Goal: Information Seeking & Learning: Learn about a topic

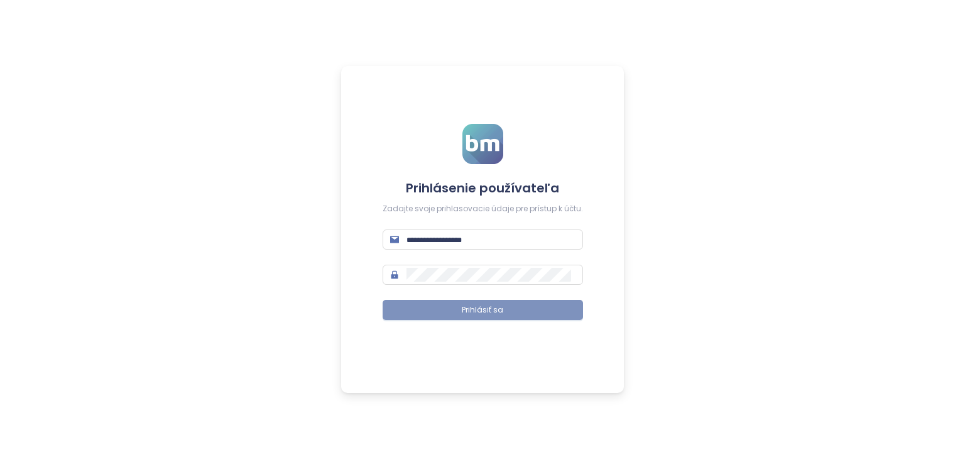
type input "**********"
click at [491, 306] on span "Prihlásiť sa" at bounding box center [482, 310] width 41 height 12
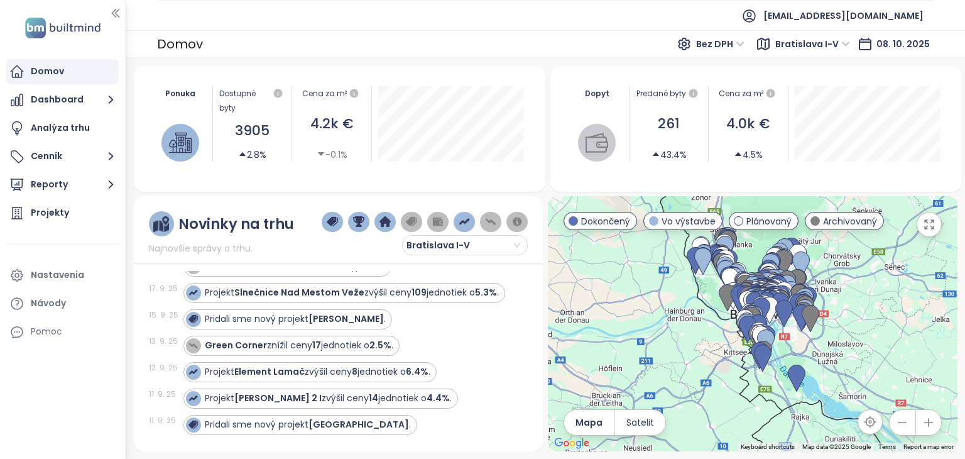
scroll to position [63, 0]
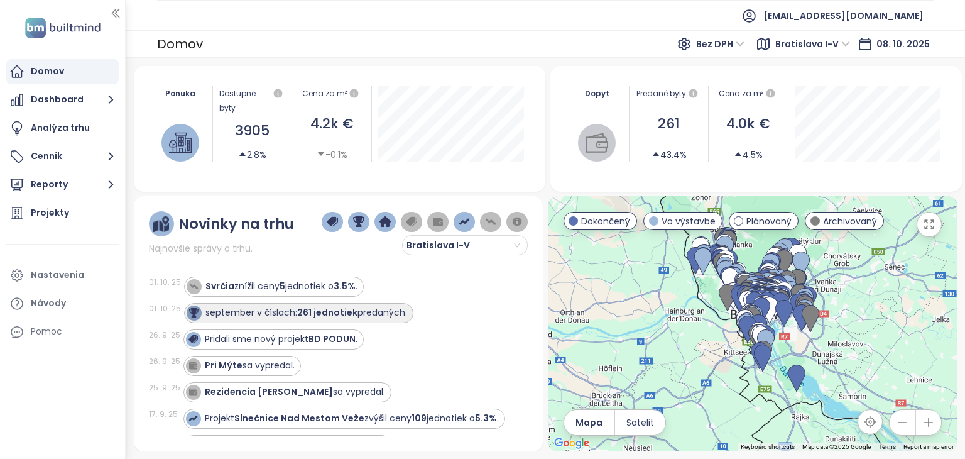
click at [339, 312] on strong "261 jednotiek" at bounding box center [327, 312] width 60 height 13
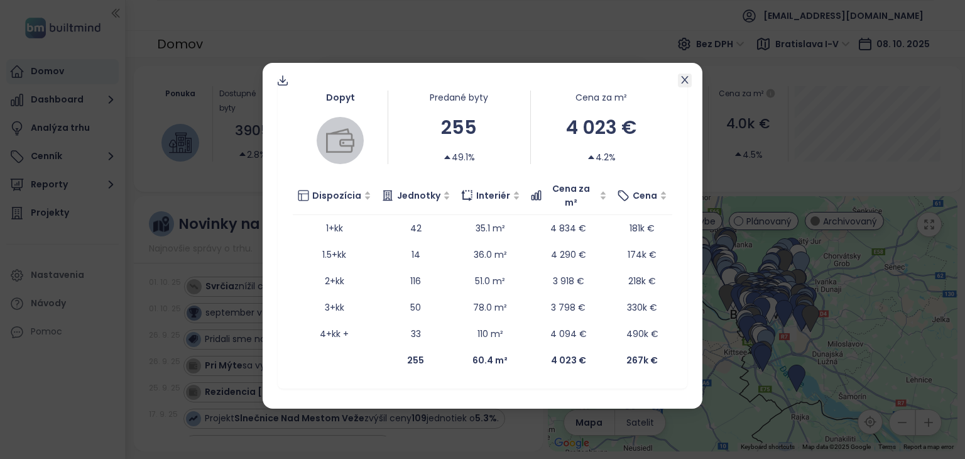
click at [687, 81] on icon "close" at bounding box center [685, 80] width 10 height 10
click at [684, 80] on icon "close" at bounding box center [684, 80] width 7 height 8
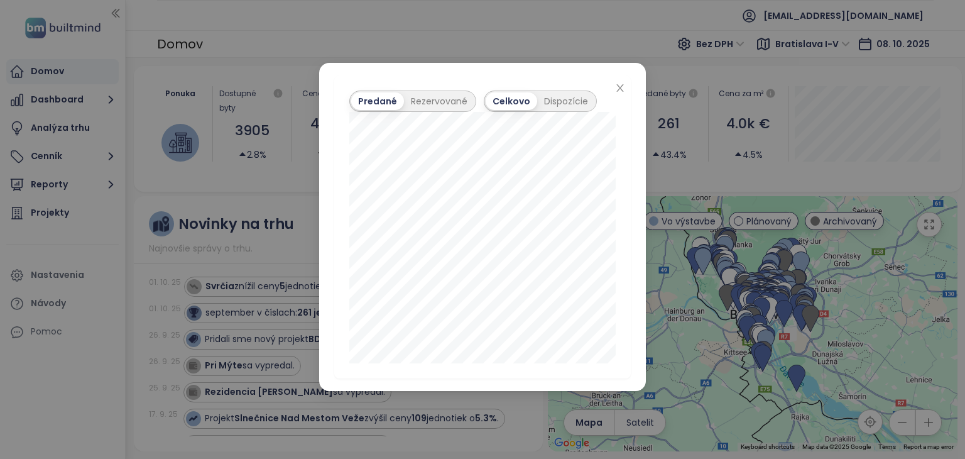
click at [737, 176] on div "Predané Rezervované Celkovo Dispozície" at bounding box center [482, 229] width 965 height 459
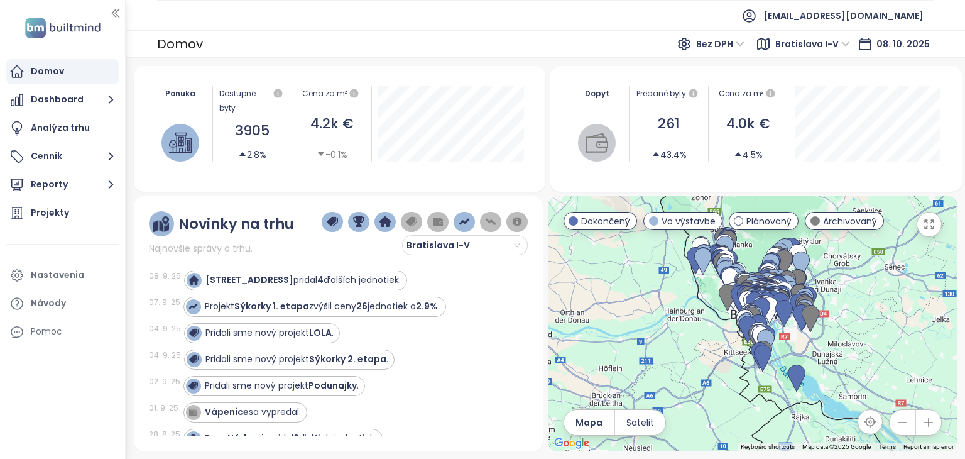
scroll to position [377, 0]
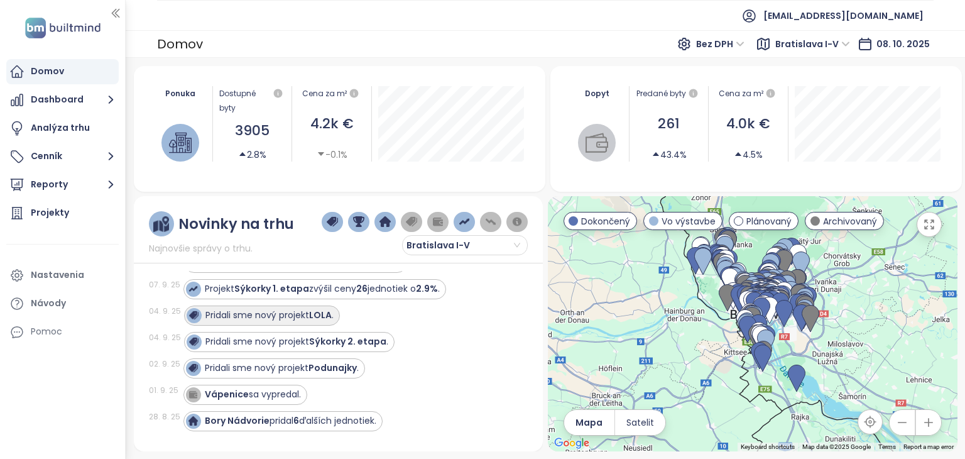
click at [319, 320] on strong "LOLA" at bounding box center [320, 314] width 23 height 13
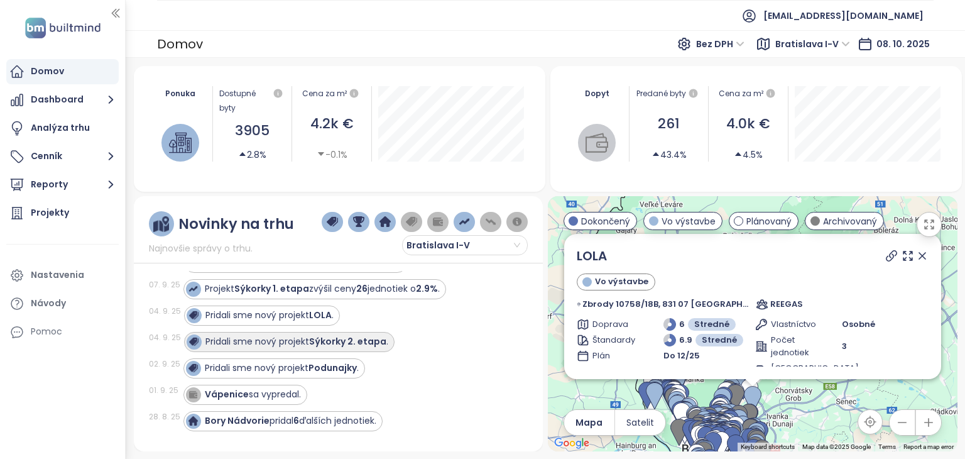
scroll to position [503, 0]
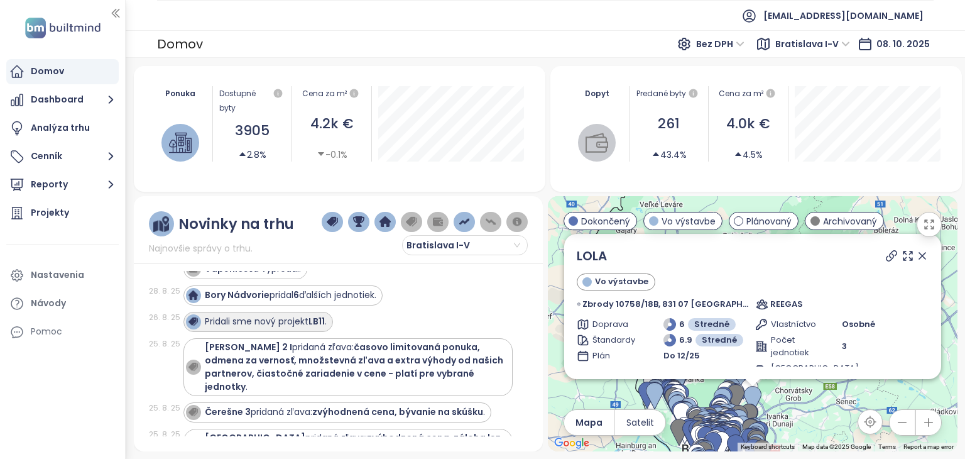
click at [323, 327] on strong "LB11" at bounding box center [316, 321] width 16 height 13
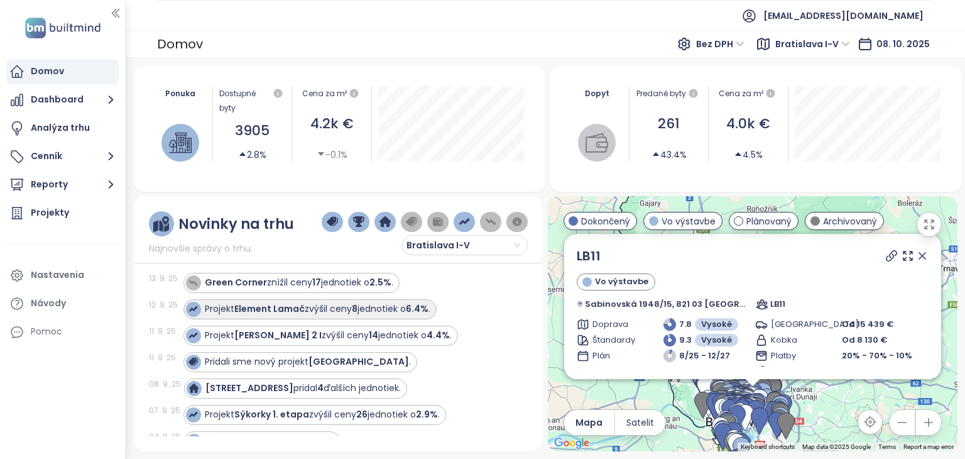
scroll to position [0, 0]
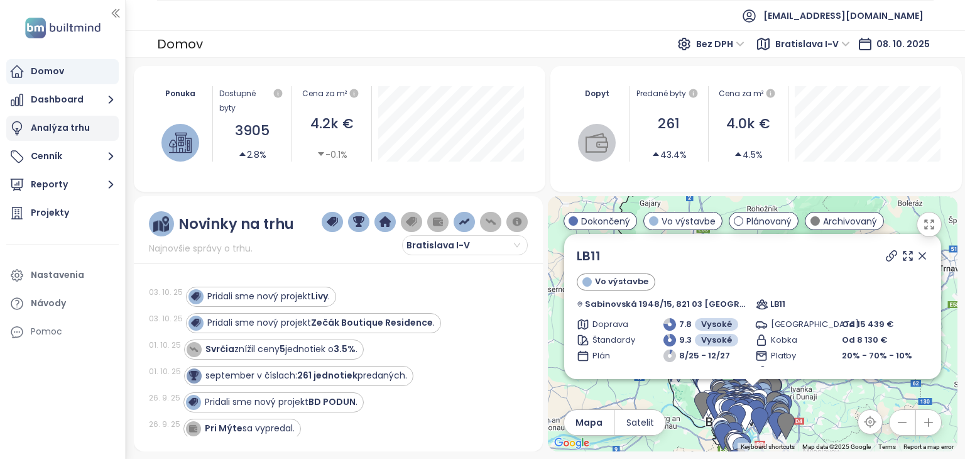
click at [64, 132] on div "Analýza trhu" at bounding box center [60, 128] width 59 height 16
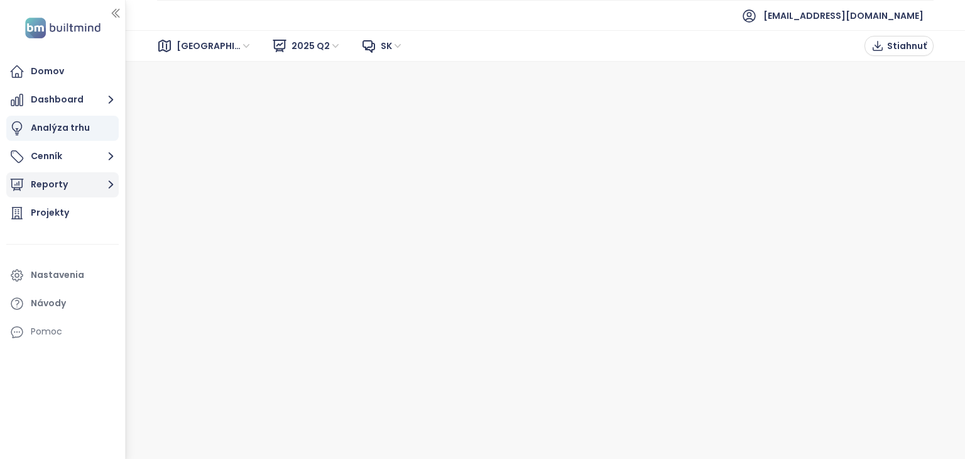
click at [64, 181] on button "Reporty" at bounding box center [62, 184] width 112 height 25
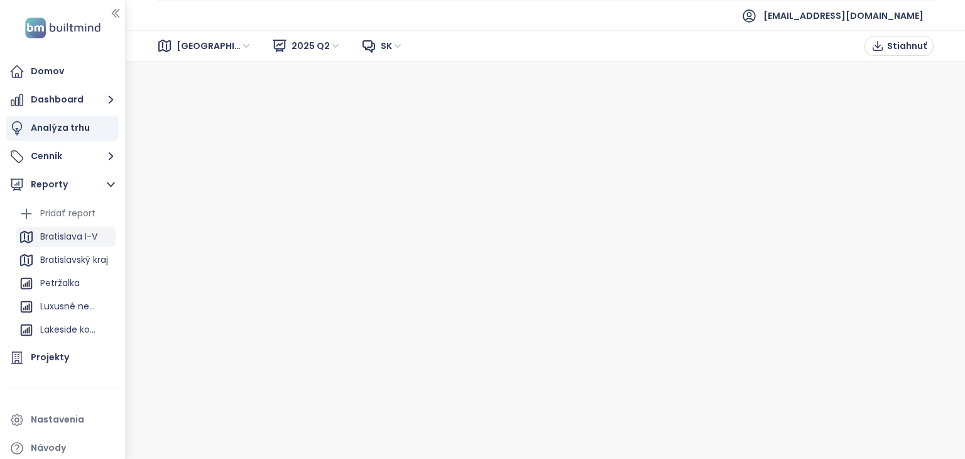
click at [72, 231] on div "Bratislava I-V" at bounding box center [68, 237] width 57 height 16
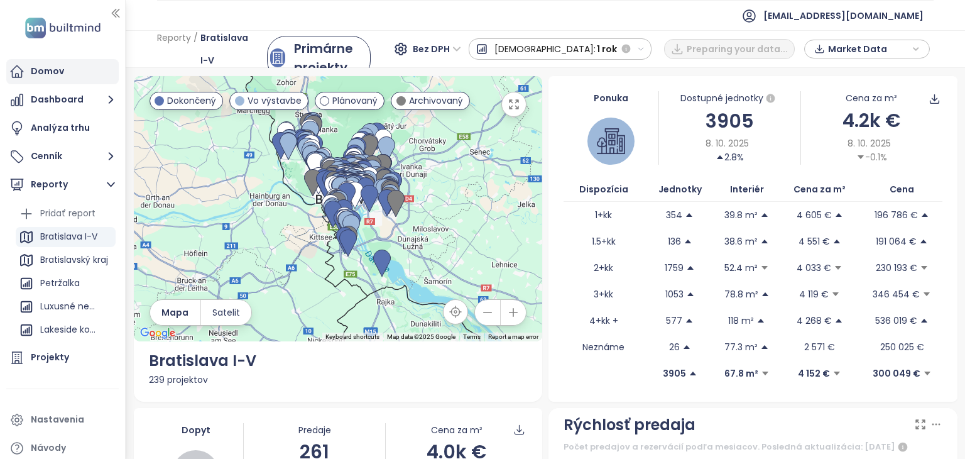
click at [46, 68] on div "Domov" at bounding box center [47, 71] width 33 height 16
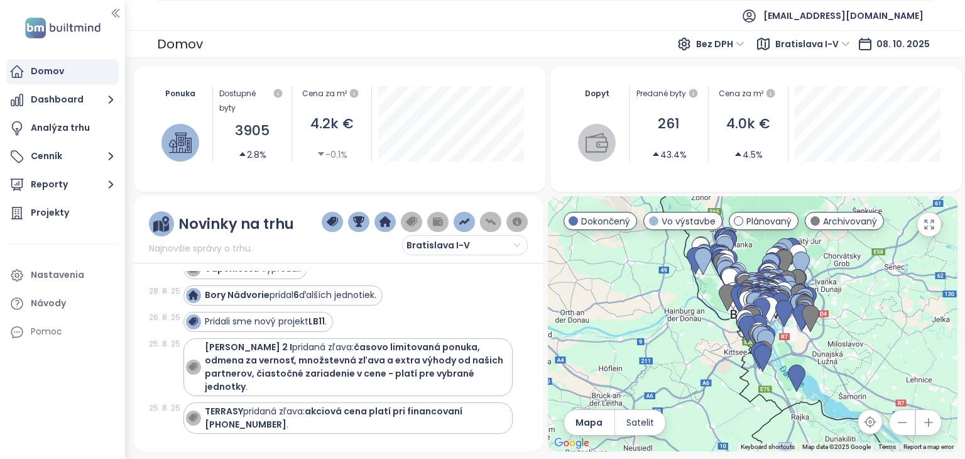
scroll to position [817, 0]
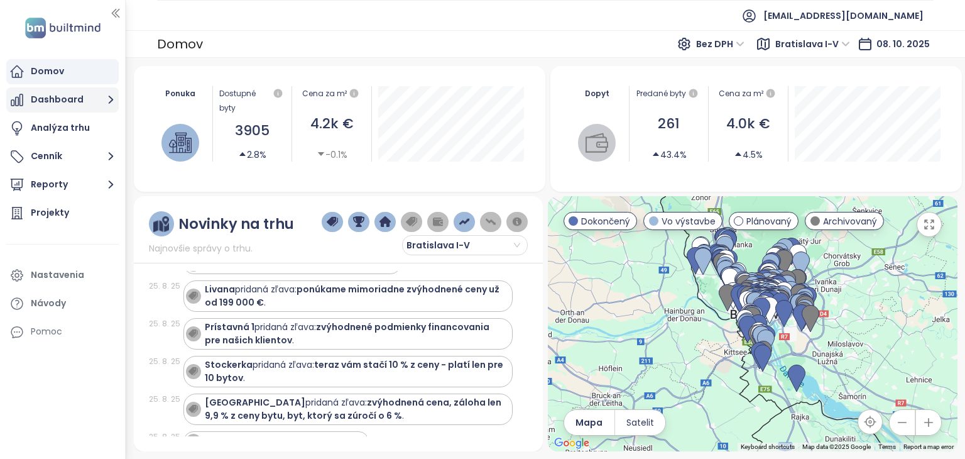
drag, startPoint x: 962, startPoint y: 268, endPoint x: 60, endPoint y: 99, distance: 917.7
click at [961, 171] on div "Ponuka Dostupné byty 3905 2.8% Cena za m² 4.2k € -0.1% Dopyt Predané byty 261 4…" at bounding box center [545, 258] width 839 height 401
click at [63, 101] on button "Dashboard" at bounding box center [62, 99] width 112 height 25
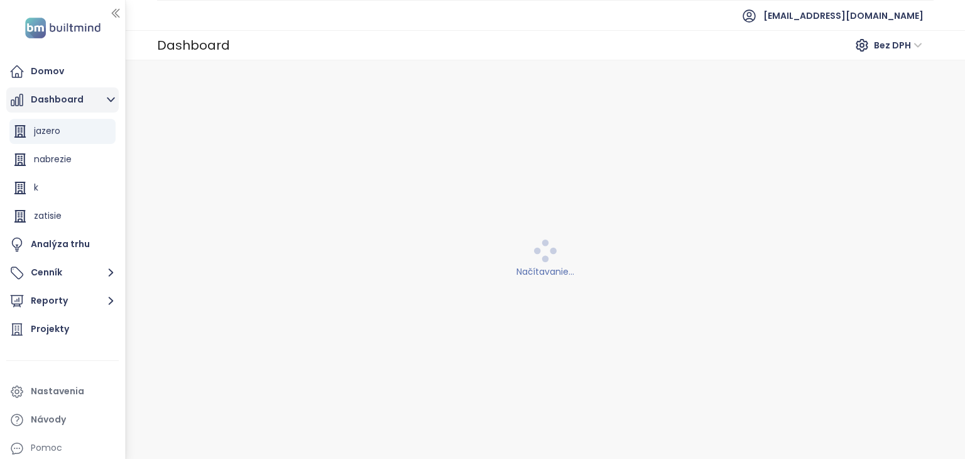
click at [60, 98] on button "Dashboard" at bounding box center [62, 99] width 112 height 25
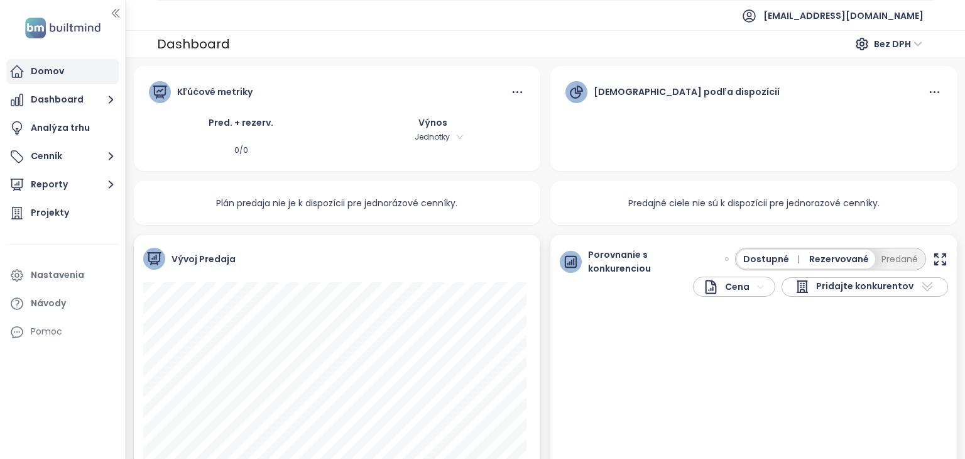
click at [41, 74] on div "Domov" at bounding box center [47, 71] width 33 height 16
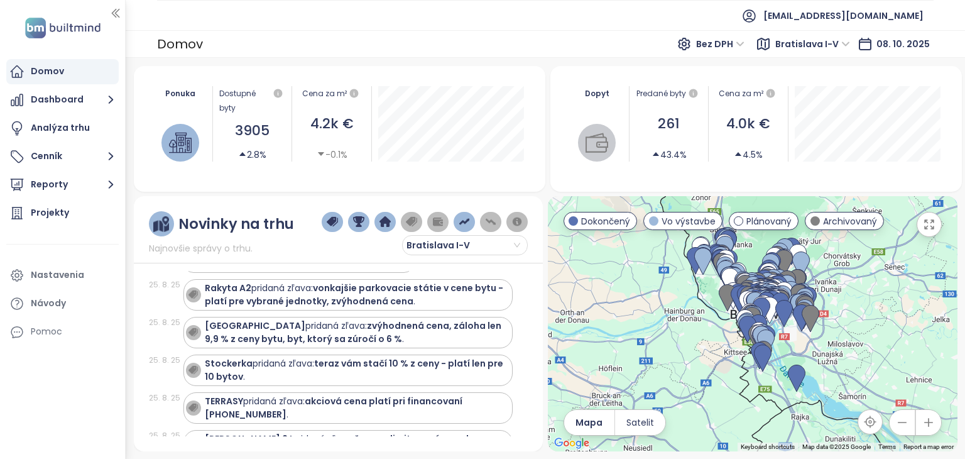
scroll to position [1005, 0]
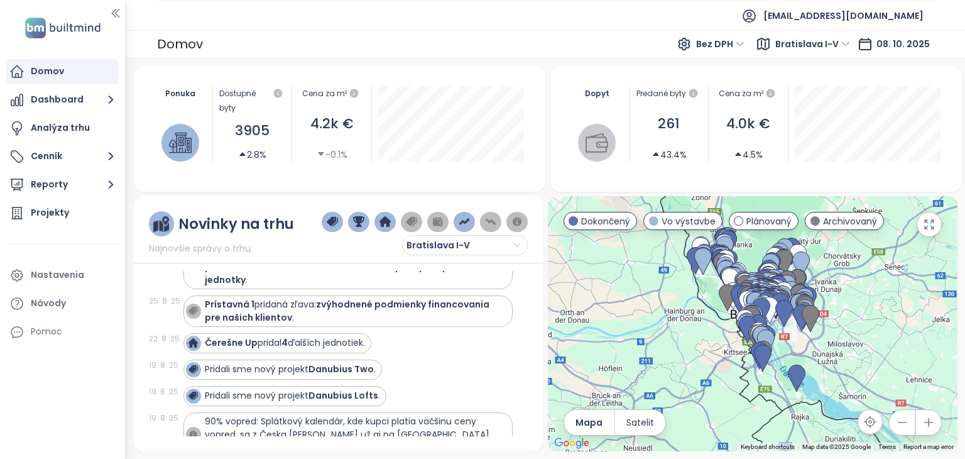
drag, startPoint x: 947, startPoint y: 161, endPoint x: 935, endPoint y: 58, distance: 104.3
click at [935, 58] on div "Ponuka Dostupné byty 3905 2.8% Cena za m² 4.2k € -0.1% Dopyt Predané byty 261 4…" at bounding box center [545, 258] width 839 height 401
